Goal: Task Accomplishment & Management: Manage account settings

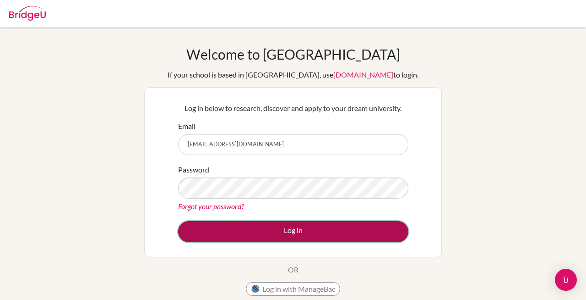
click at [296, 227] on button "Log in" at bounding box center [293, 231] width 230 height 21
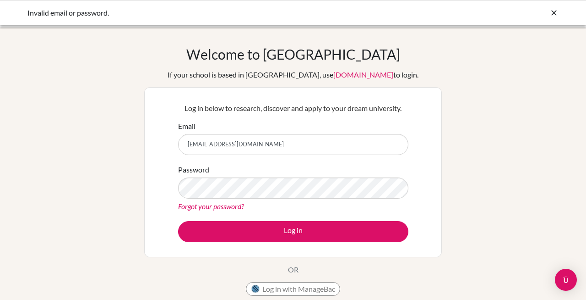
click at [204, 207] on link "Forgot your password?" at bounding box center [211, 206] width 66 height 9
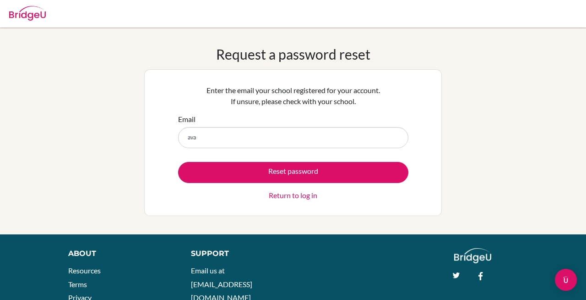
type input "[EMAIL_ADDRESS][DOMAIN_NAME]"
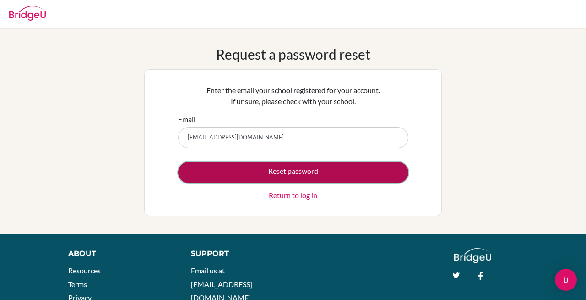
click at [294, 169] on button "Reset password" at bounding box center [293, 172] width 230 height 21
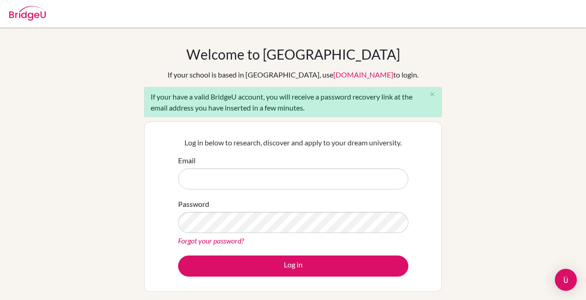
click at [311, 182] on input "Email" at bounding box center [293, 178] width 230 height 21
type input "[EMAIL_ADDRESS][DOMAIN_NAME]"
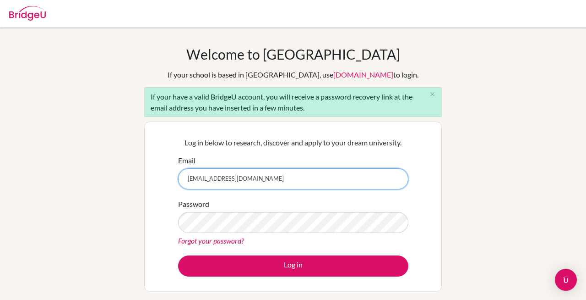
click at [270, 185] on input "[EMAIL_ADDRESS][DOMAIN_NAME]" at bounding box center [293, 178] width 230 height 21
click at [269, 185] on input "[EMAIL_ADDRESS][DOMAIN_NAME]" at bounding box center [293, 178] width 230 height 21
type input "ava.collier@isps.edu.tt"
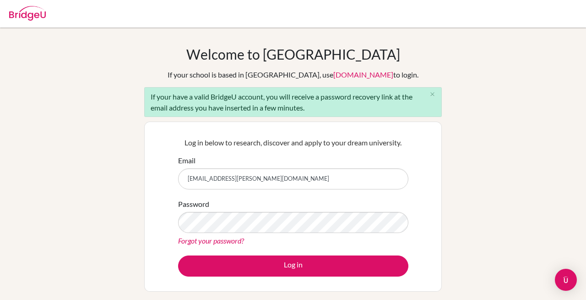
click at [211, 241] on link "Forgot your password?" at bounding box center [211, 240] width 66 height 9
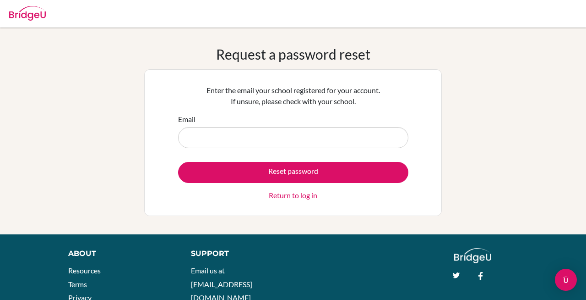
type input "[EMAIL_ADDRESS][PERSON_NAME][DOMAIN_NAME]"
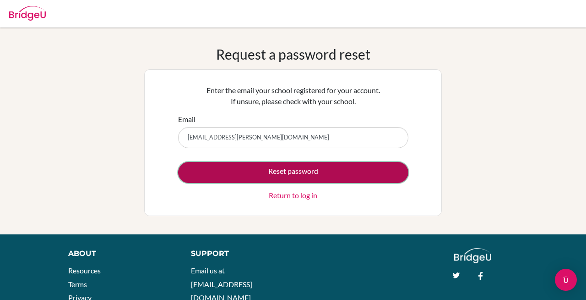
click at [261, 171] on button "Reset password" at bounding box center [293, 172] width 230 height 21
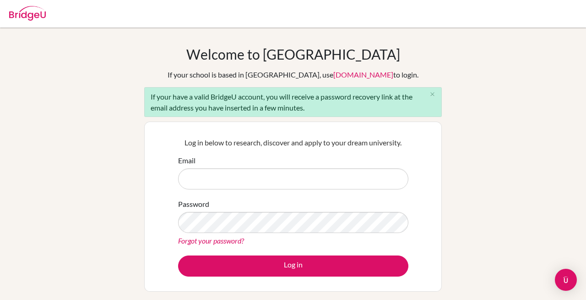
click at [291, 181] on input "Email" at bounding box center [293, 178] width 230 height 21
type input "[EMAIL_ADDRESS][PERSON_NAME][DOMAIN_NAME]"
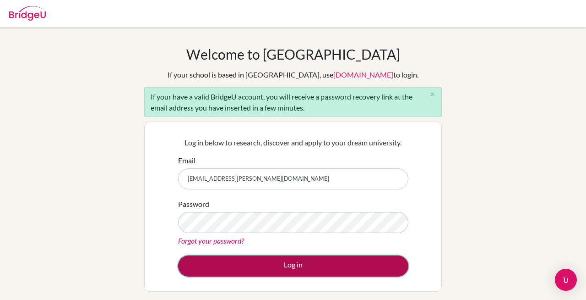
click at [306, 267] on button "Log in" at bounding box center [293, 265] width 230 height 21
